Goal: Transaction & Acquisition: Purchase product/service

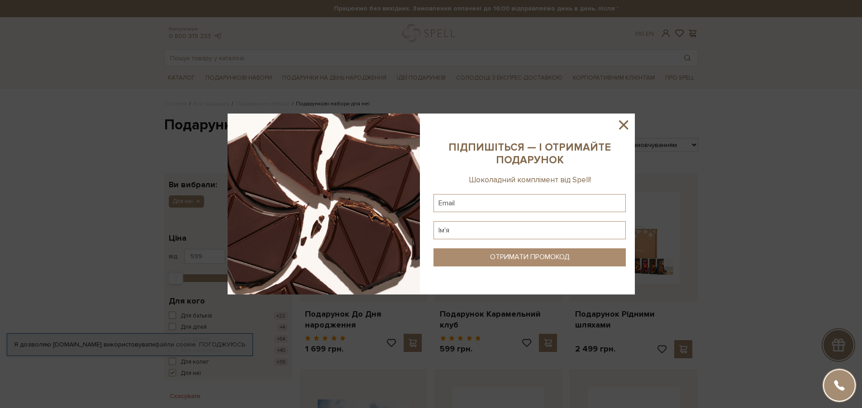
scroll to position [72, 0]
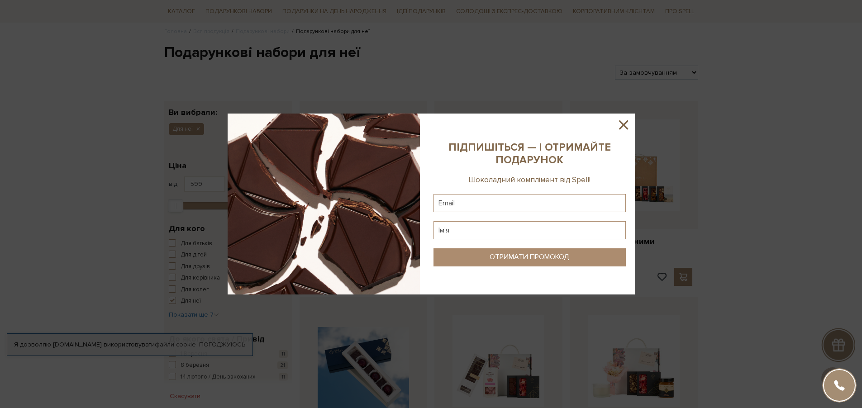
drag, startPoint x: 628, startPoint y: 126, endPoint x: 623, endPoint y: 127, distance: 5.6
click at [628, 126] on icon at bounding box center [623, 124] width 15 height 15
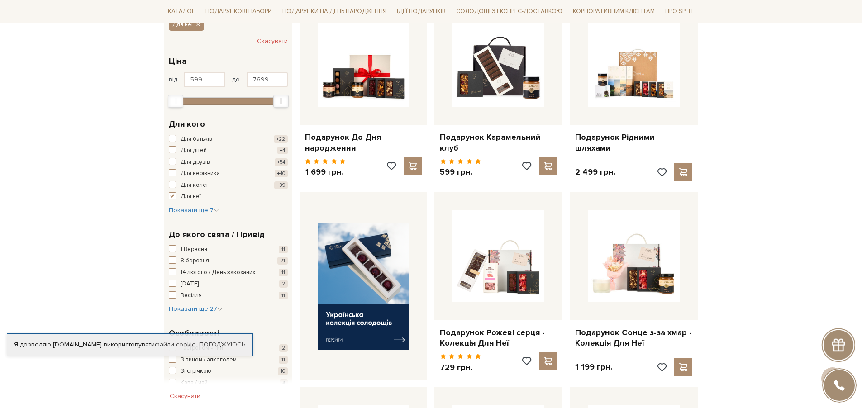
scroll to position [110, 0]
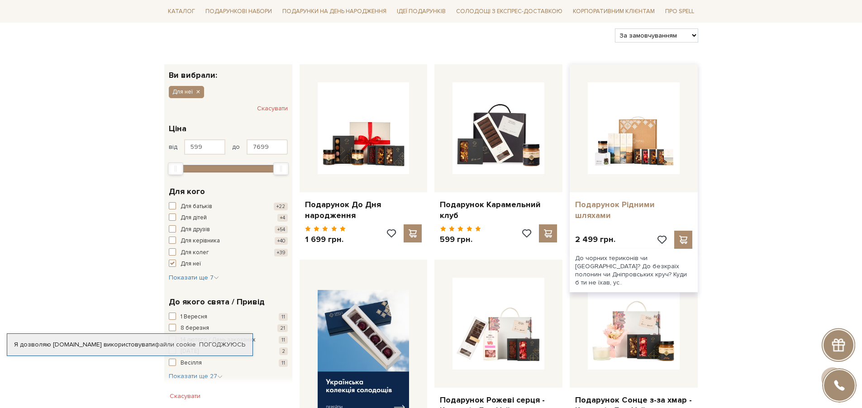
click at [622, 200] on link "Подарунок Рідними шляхами" at bounding box center [633, 210] width 117 height 21
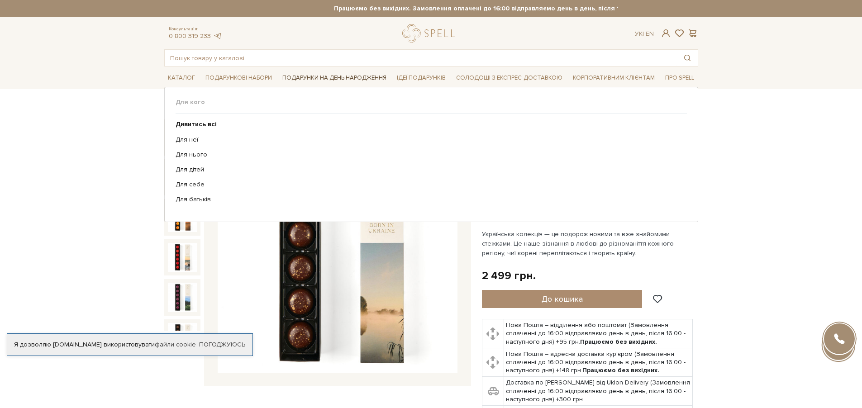
click at [323, 77] on span "Подарунки на День народження" at bounding box center [334, 78] width 111 height 14
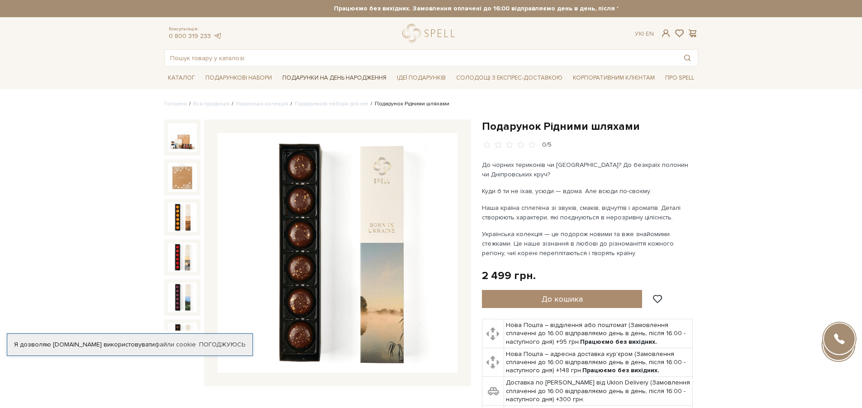
click at [323, 77] on span "Подарунки на День народження" at bounding box center [334, 78] width 111 height 14
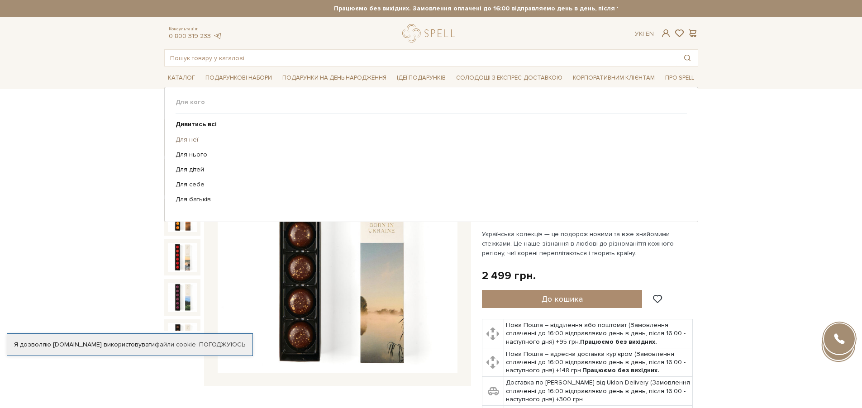
click at [185, 139] on link "Для неї" at bounding box center [428, 140] width 505 height 8
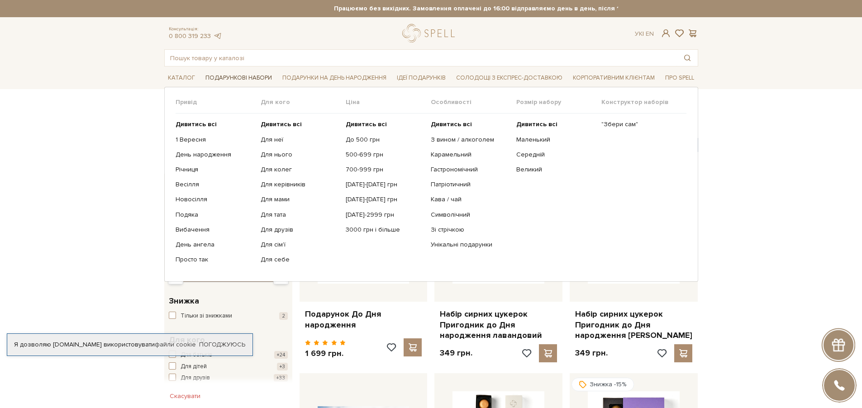
click at [232, 76] on span "Подарункові набори" at bounding box center [239, 78] width 74 height 14
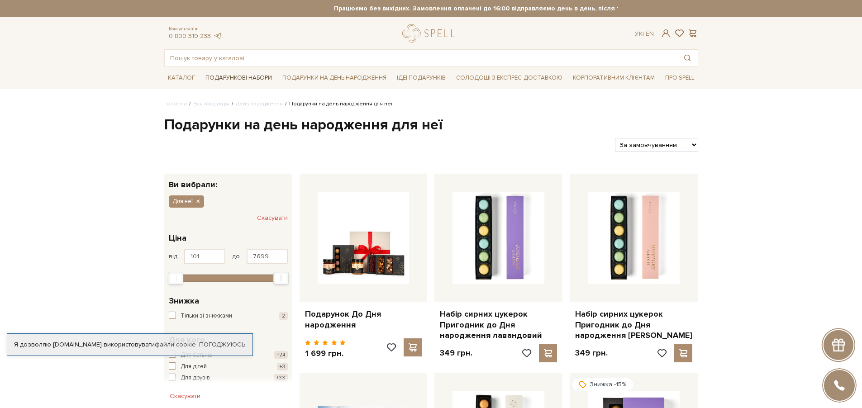
click at [251, 76] on span "Подарункові набори" at bounding box center [239, 78] width 74 height 14
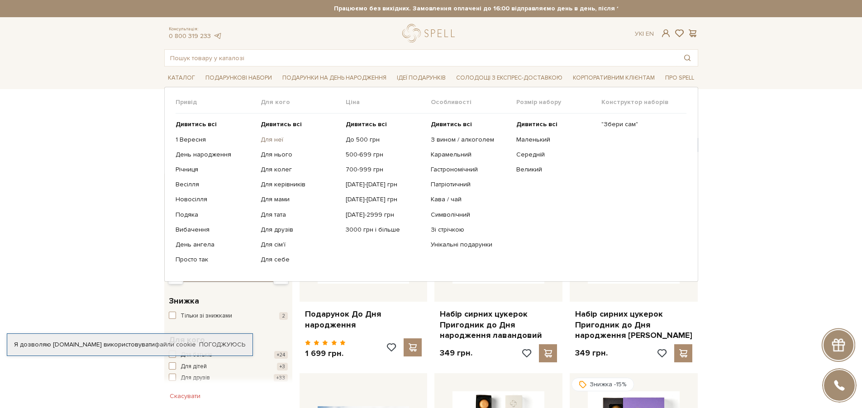
click at [274, 139] on link "Для неї" at bounding box center [300, 140] width 78 height 8
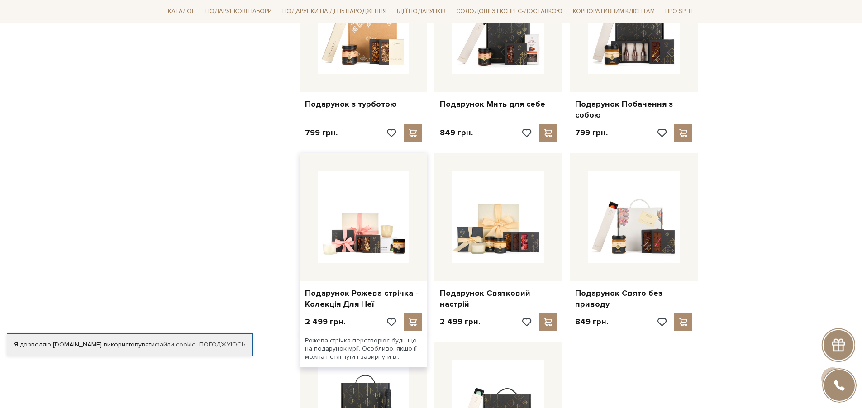
scroll to position [1033, 0]
